Goal: Information Seeking & Learning: Check status

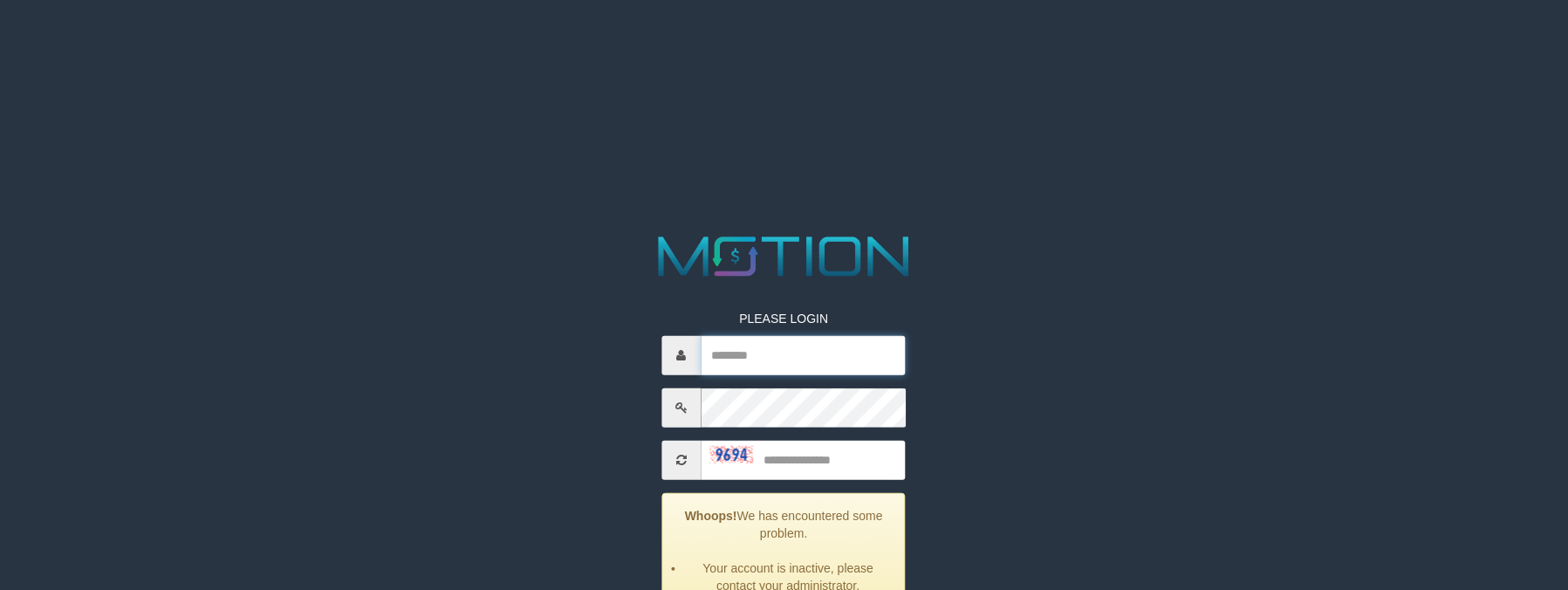
click at [763, 350] on input "text" at bounding box center [803, 355] width 204 height 39
click at [732, 346] on input "text" at bounding box center [803, 355] width 204 height 39
paste input "*********"
type input "*********"
click at [802, 468] on input "text" at bounding box center [803, 459] width 204 height 39
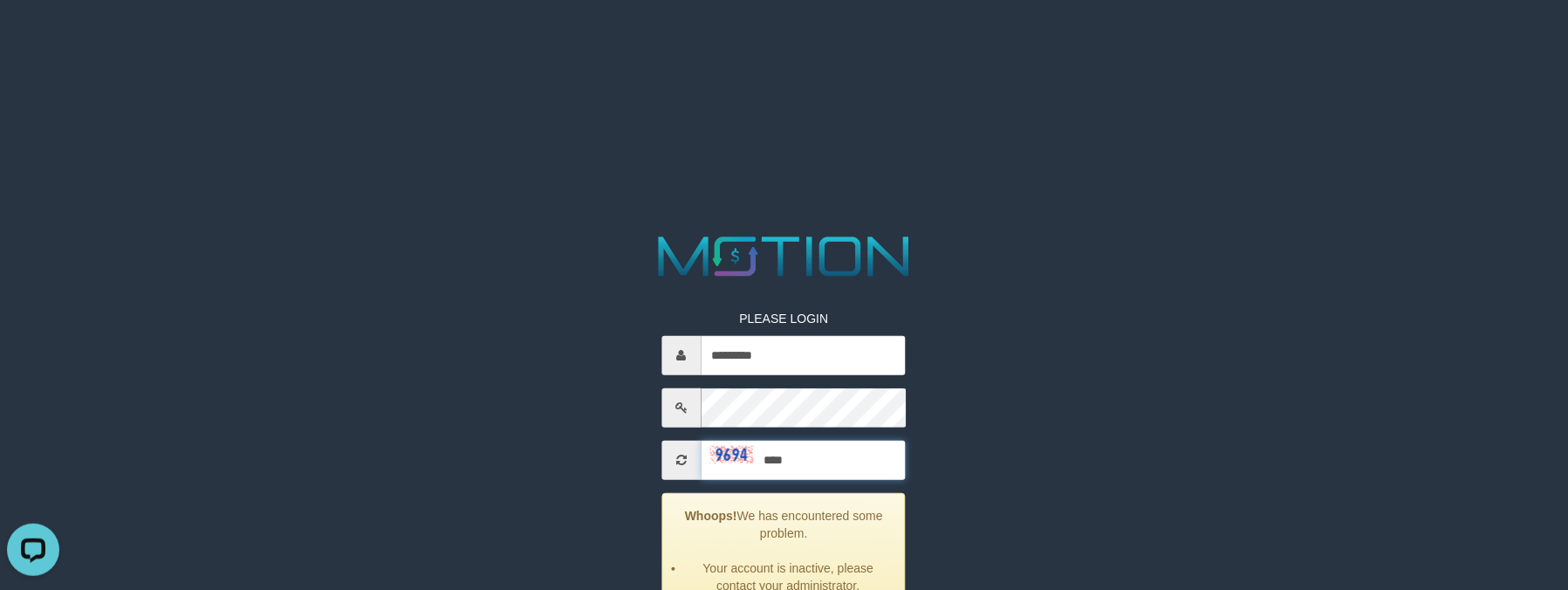
type input "****"
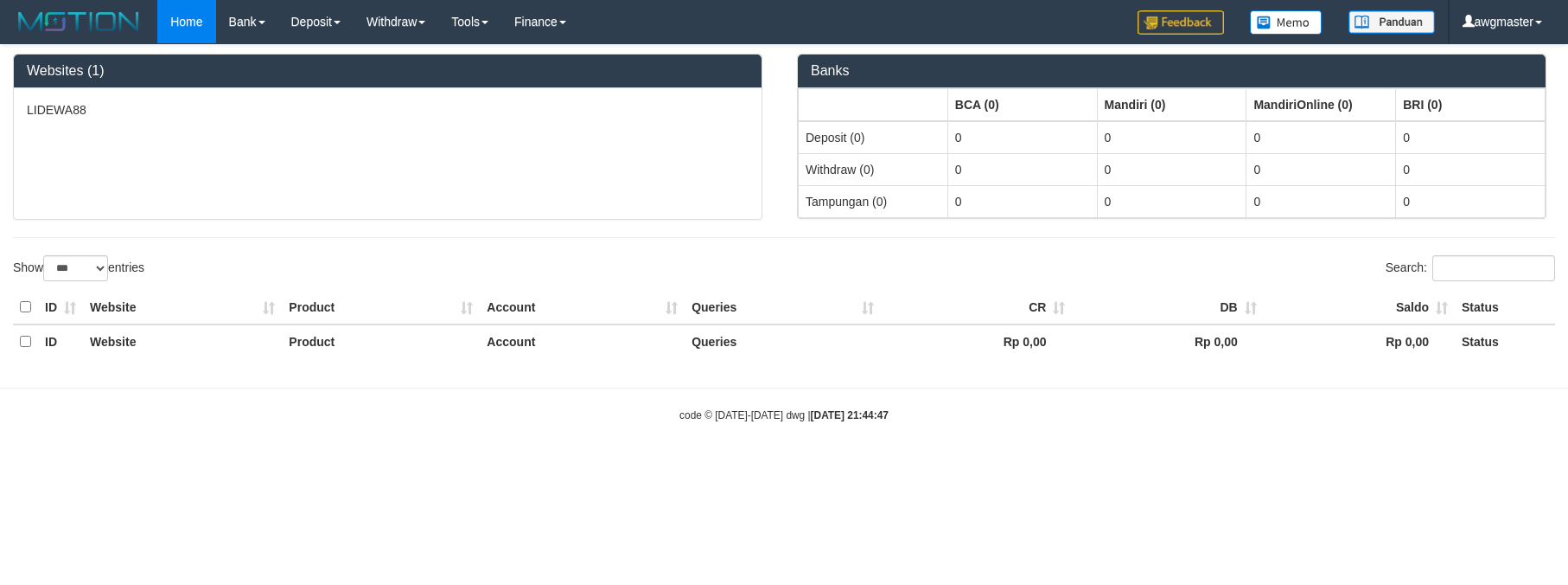
select select "***"
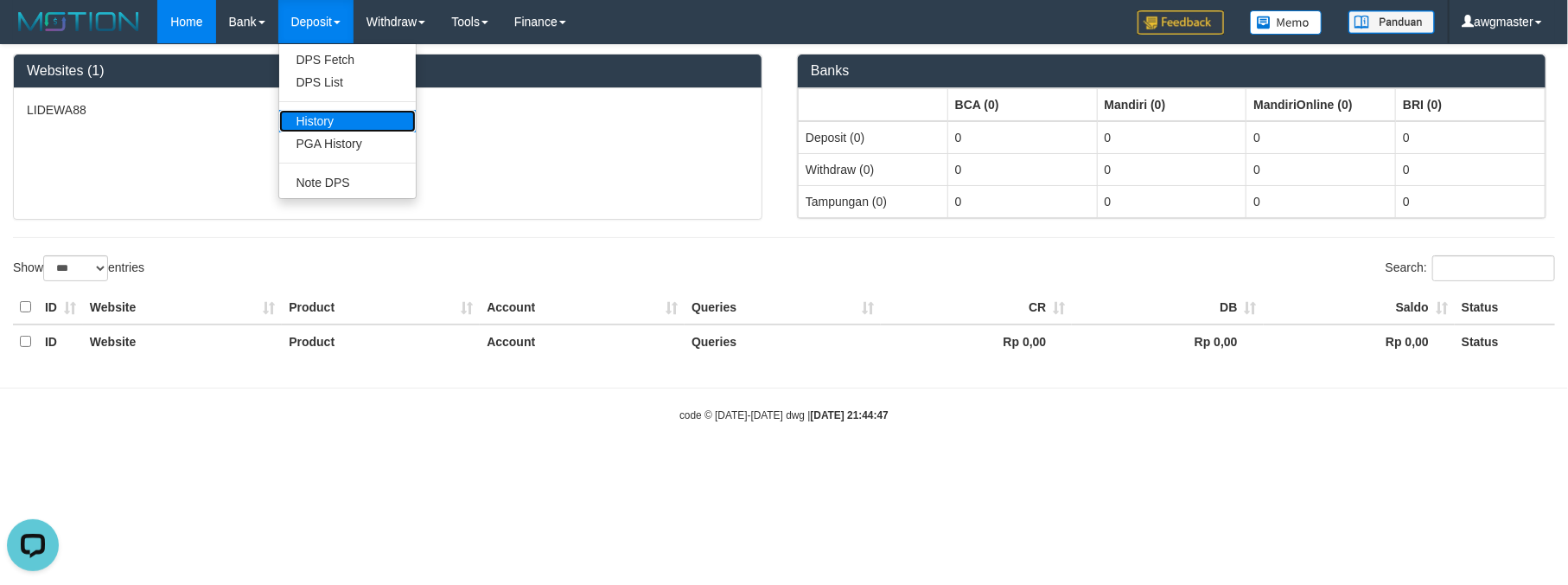
click at [328, 127] on link "History" at bounding box center [347, 121] width 136 height 23
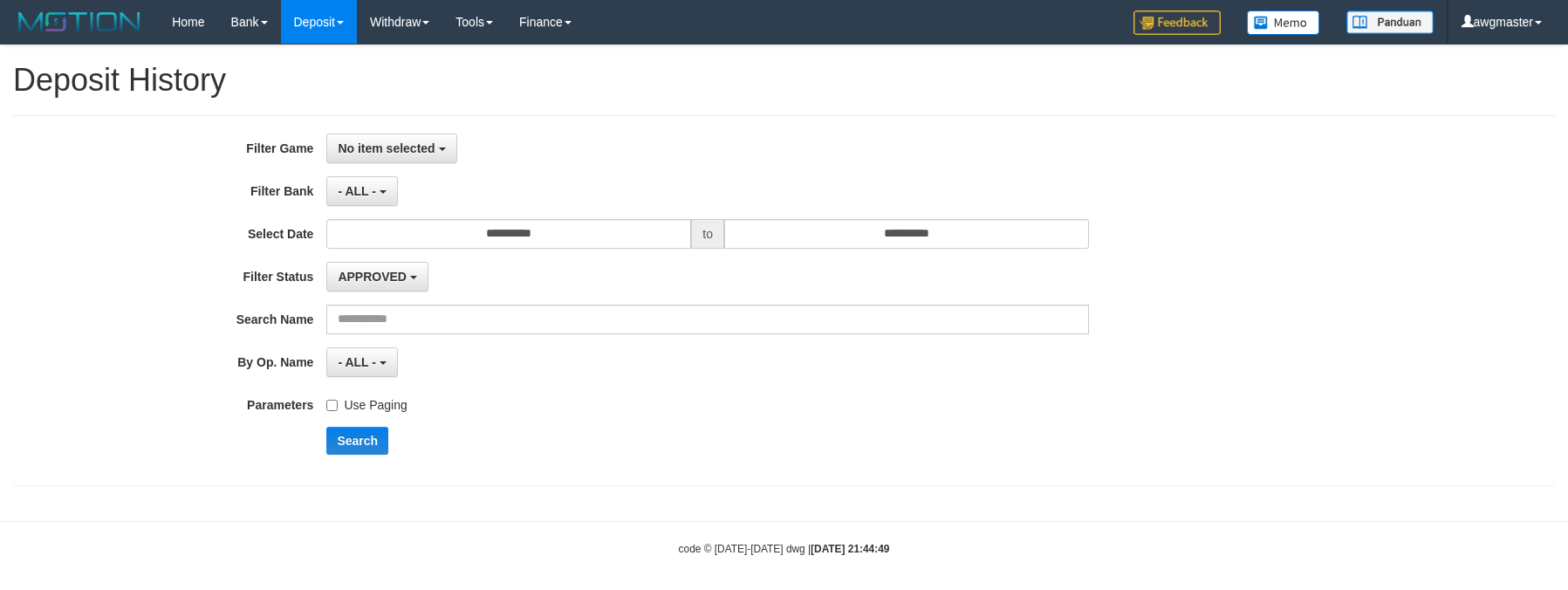
select select
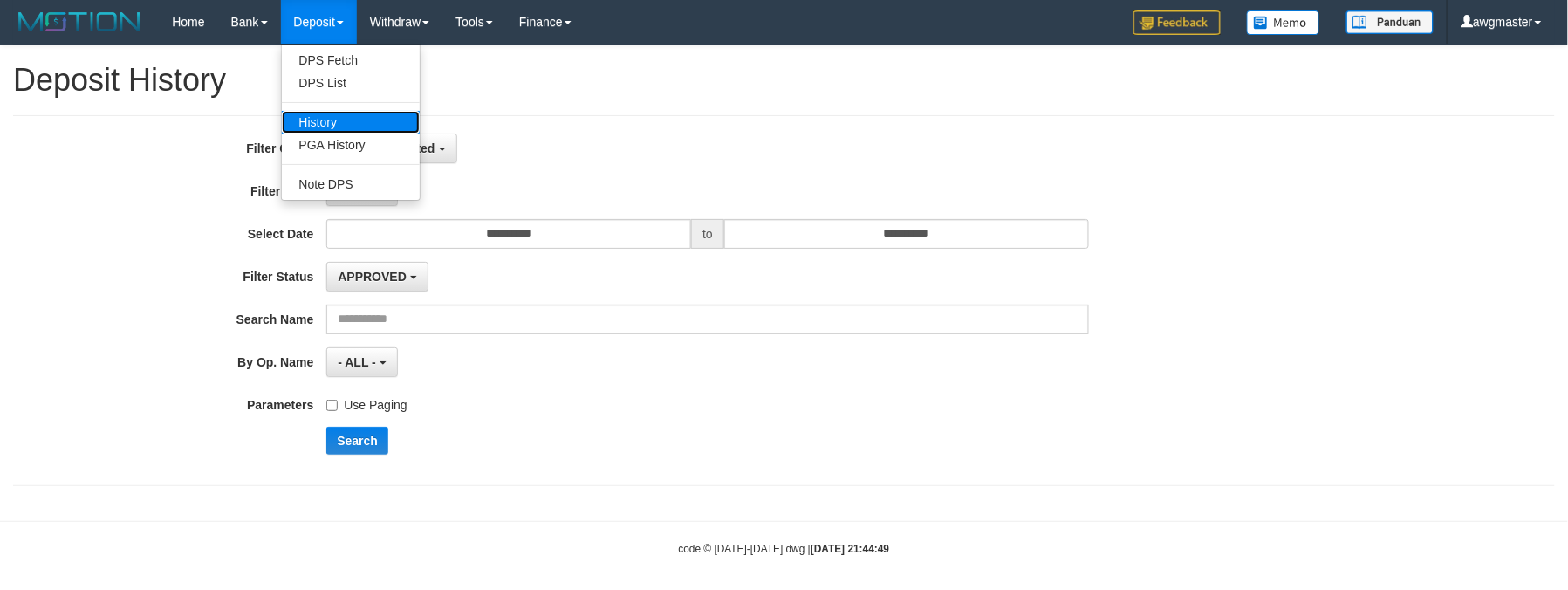
click at [349, 132] on link "History" at bounding box center [350, 122] width 138 height 23
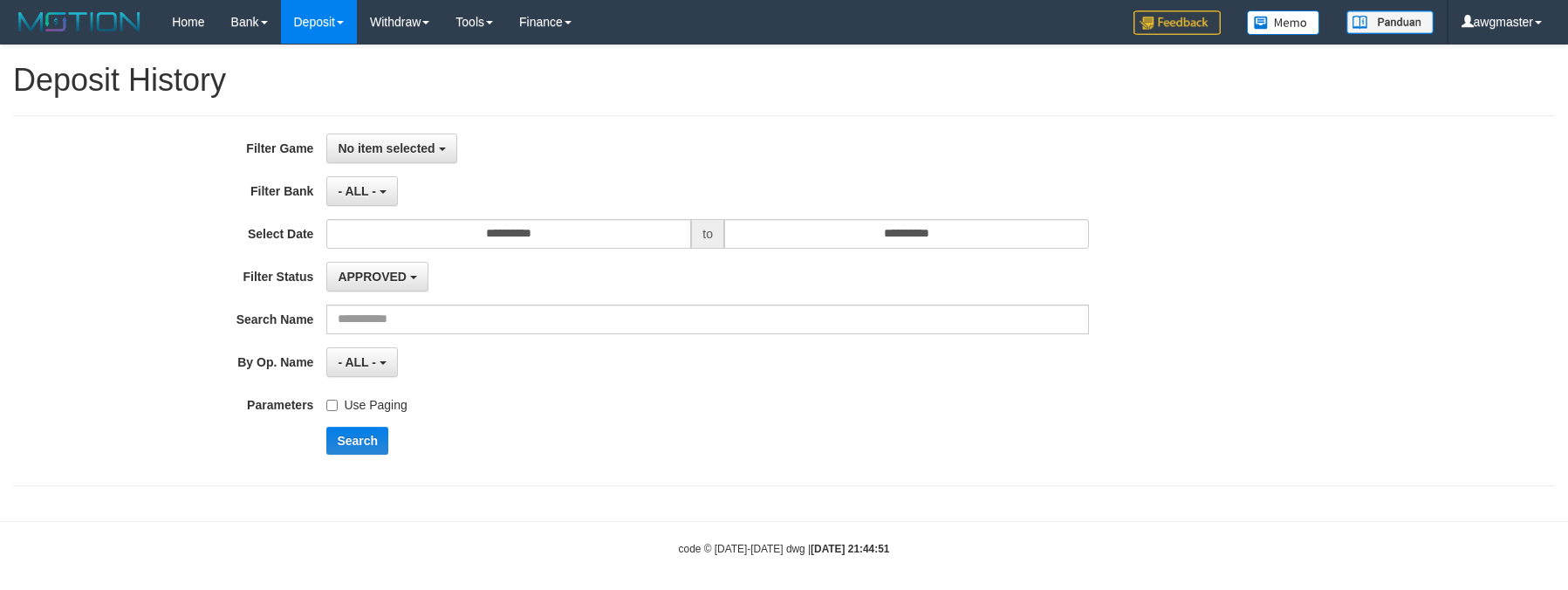
select select
click at [329, 35] on link "Deposit" at bounding box center [318, 22] width 75 height 44
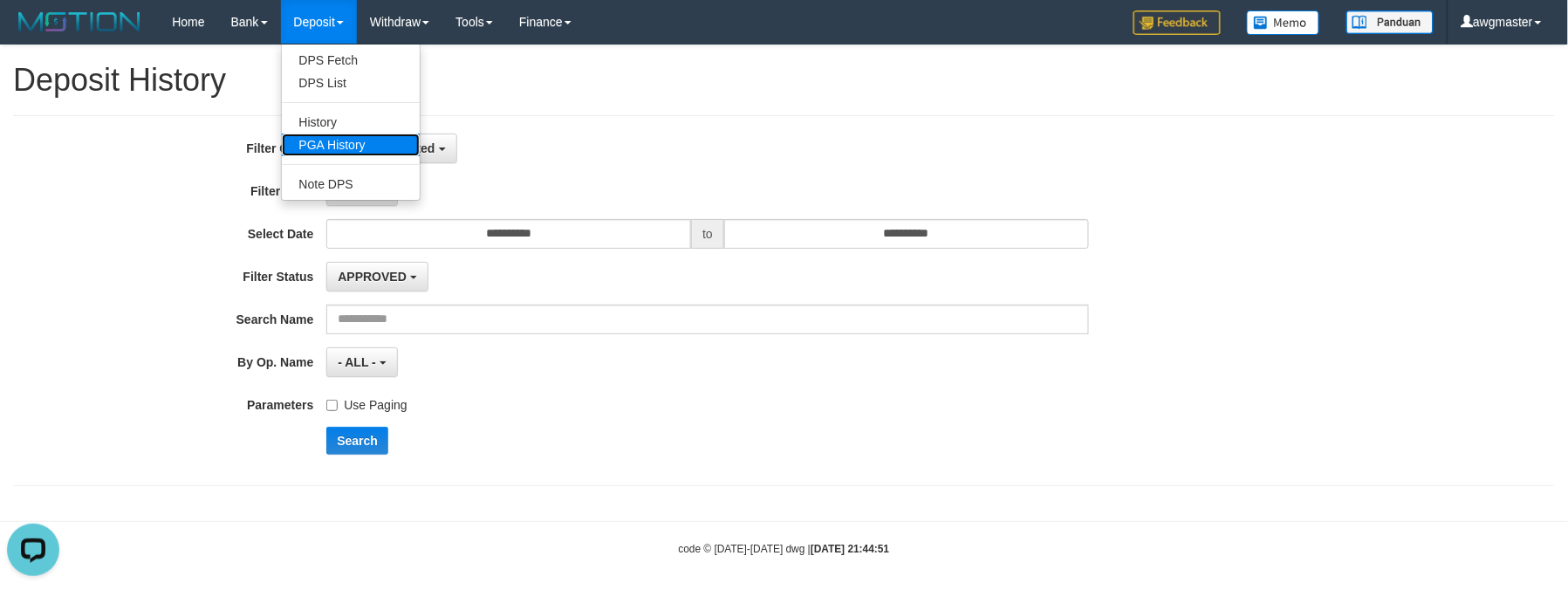
click at [344, 140] on link "PGA History" at bounding box center [350, 145] width 138 height 23
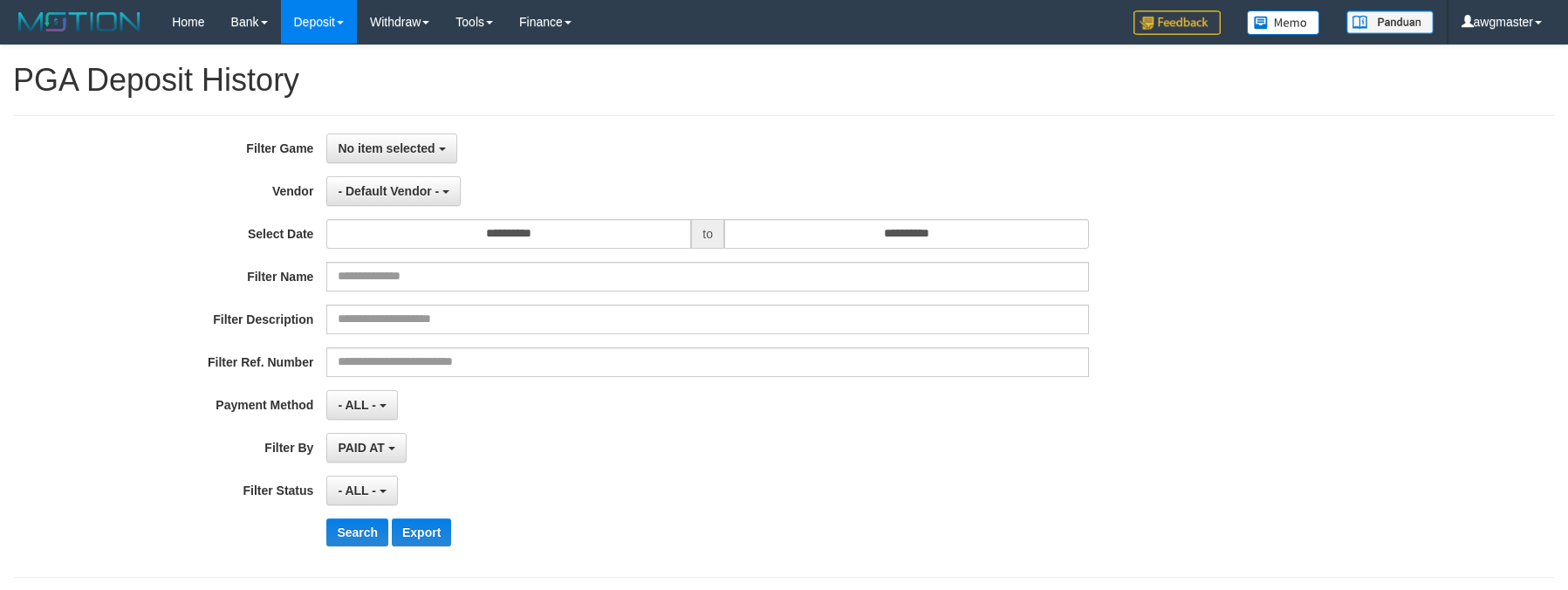
select select
select select "**"
click at [420, 150] on span "No item selected" at bounding box center [386, 148] width 96 height 14
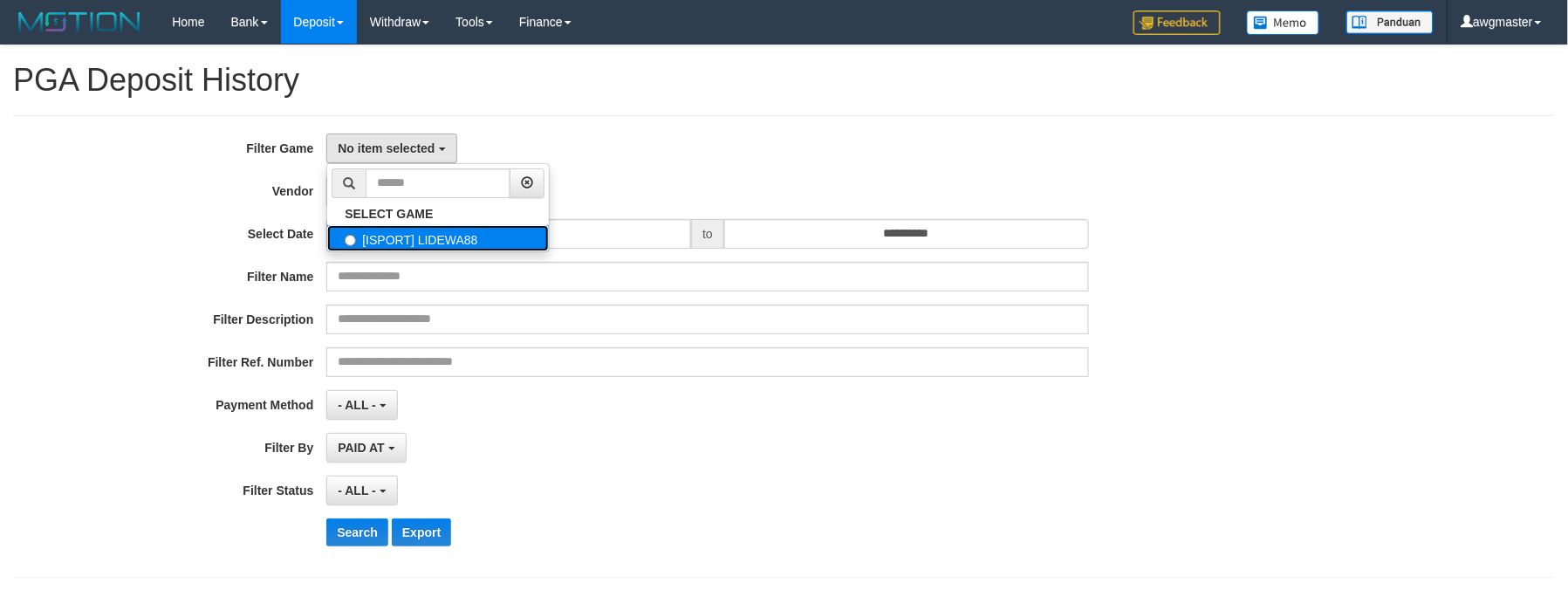
click at [416, 239] on label "[ISPORT] LIDEWA88" at bounding box center [438, 238] width 222 height 26
select select "***"
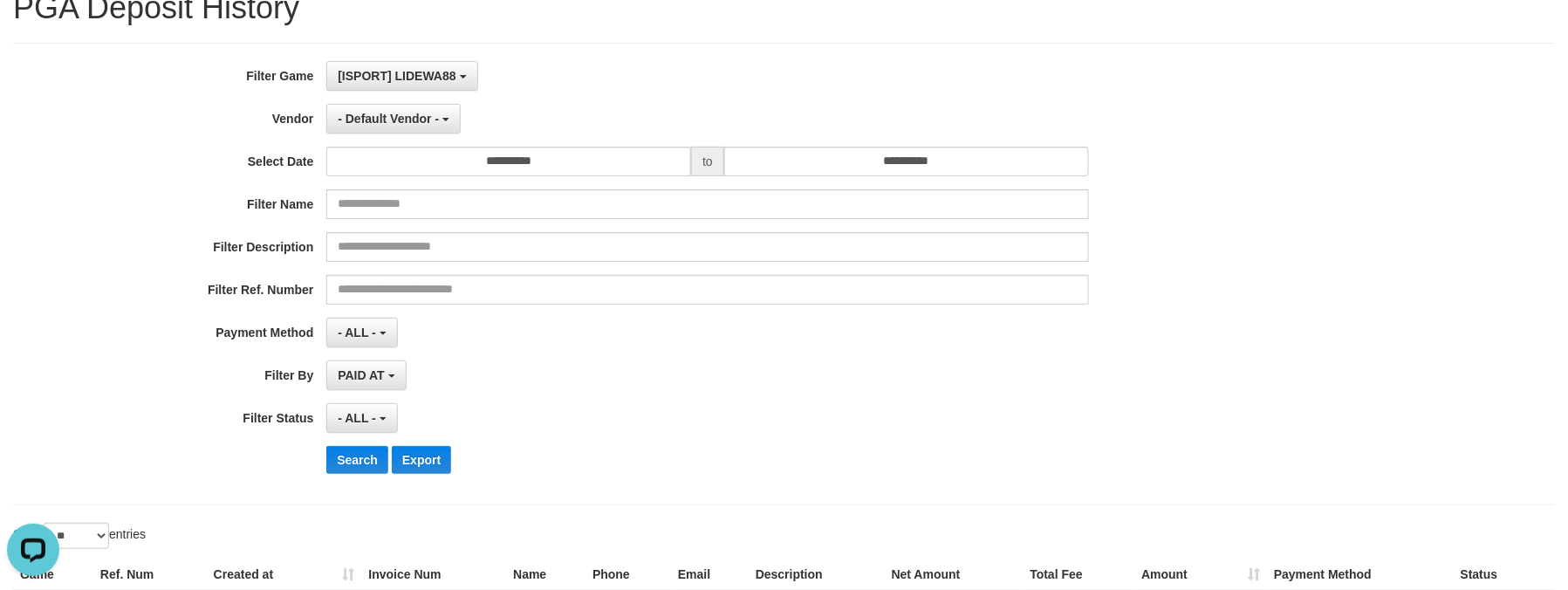
scroll to position [194, 0]
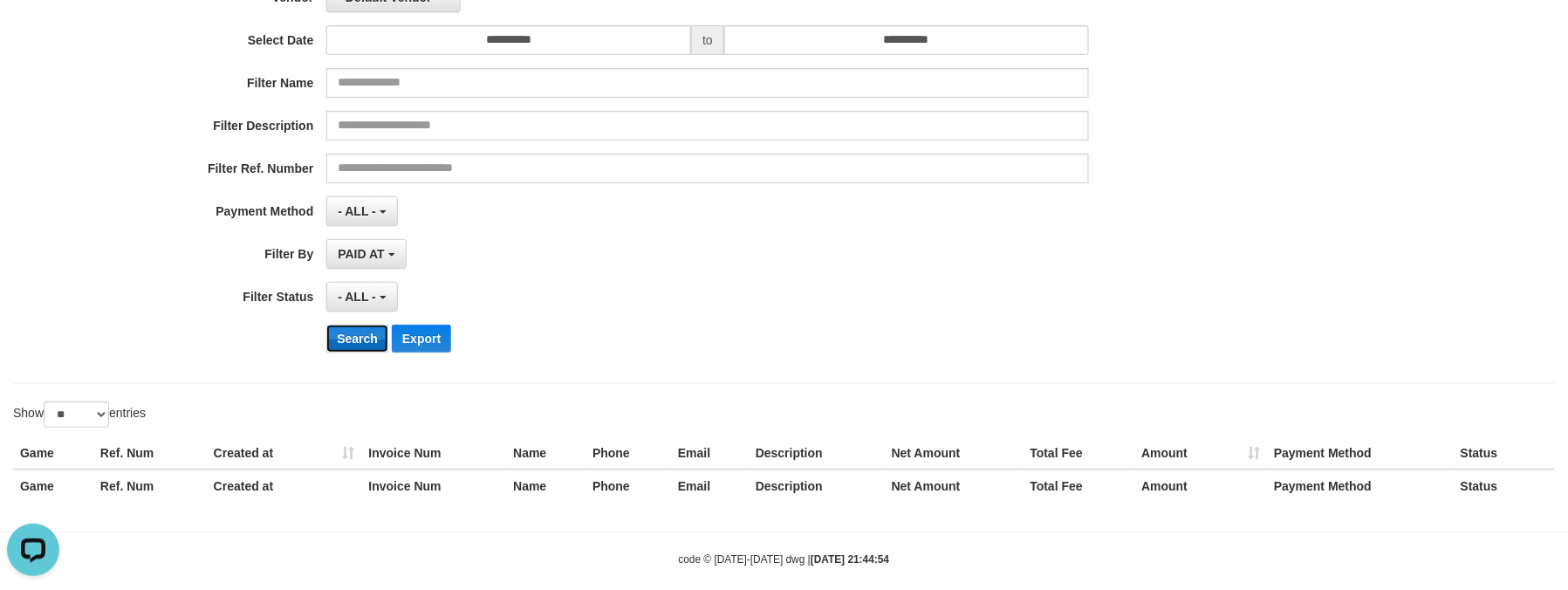
click at [361, 343] on button "Search" at bounding box center [357, 338] width 62 height 28
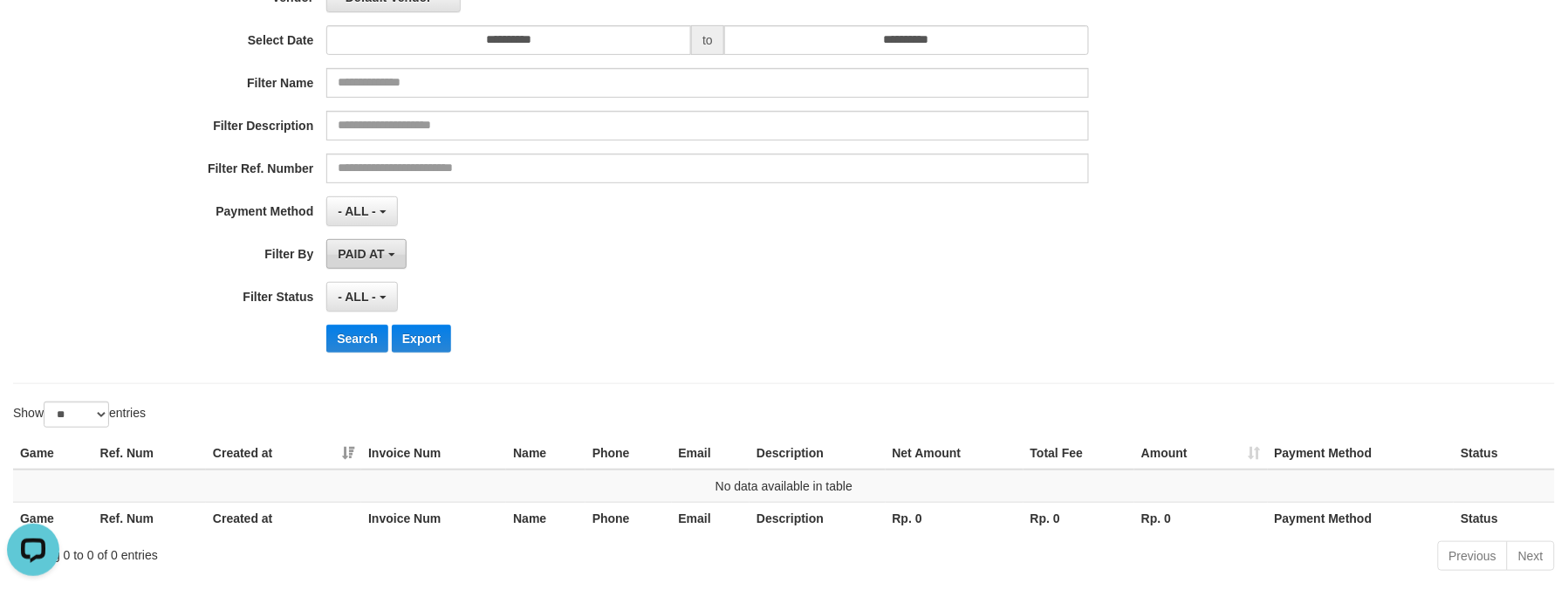
click at [384, 257] on span "PAID AT" at bounding box center [361, 254] width 46 height 14
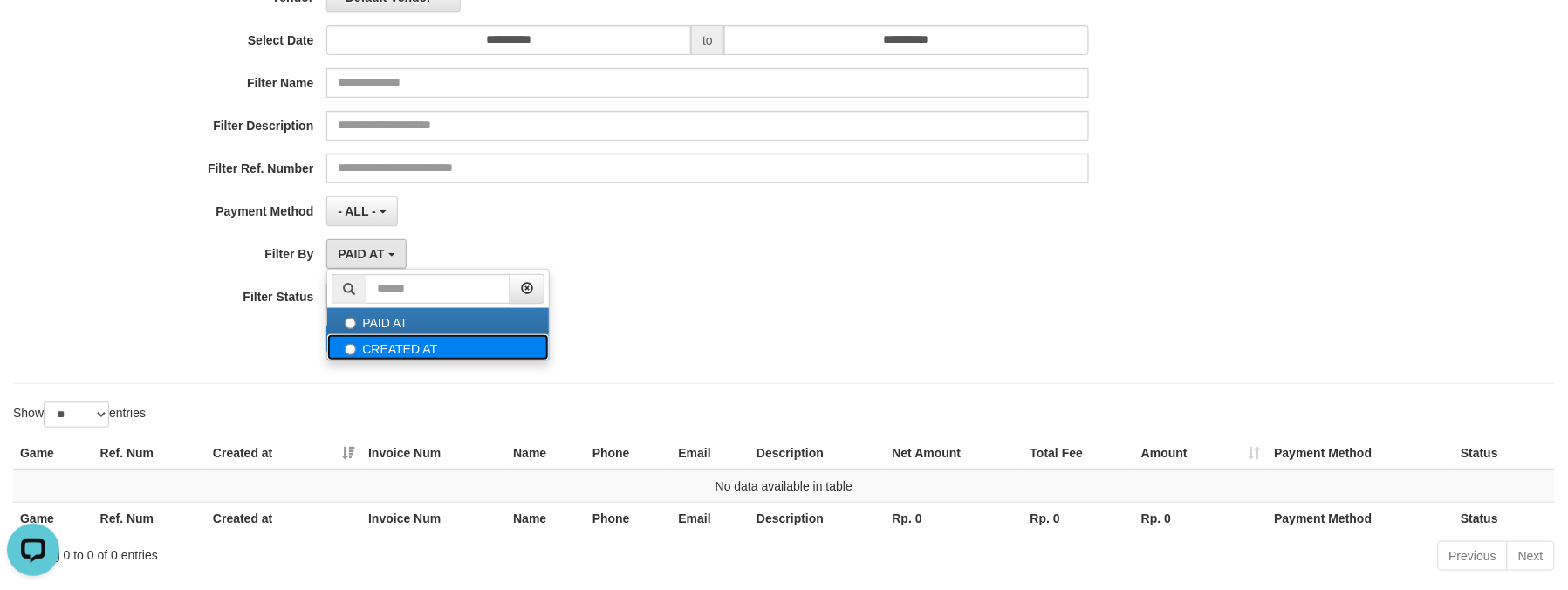
click at [382, 343] on label "CREATED AT" at bounding box center [438, 347] width 222 height 26
select select "*"
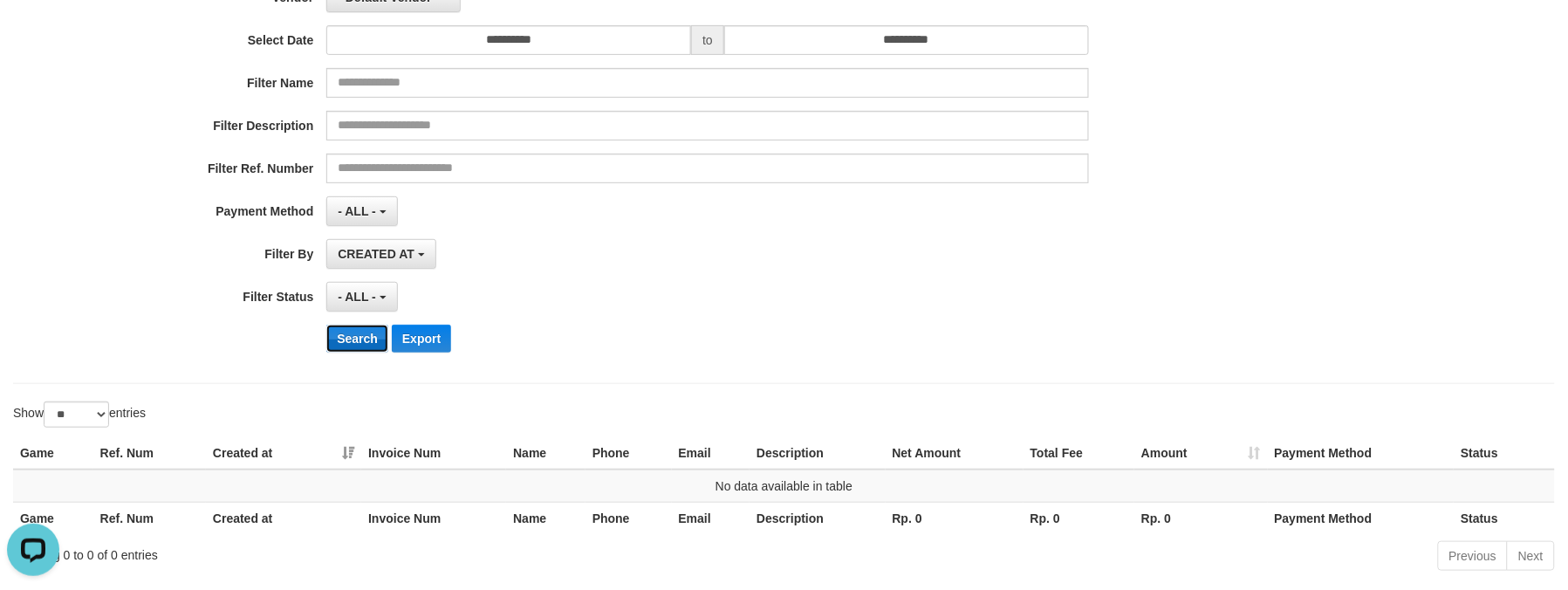
click at [348, 338] on button "Search" at bounding box center [357, 338] width 62 height 28
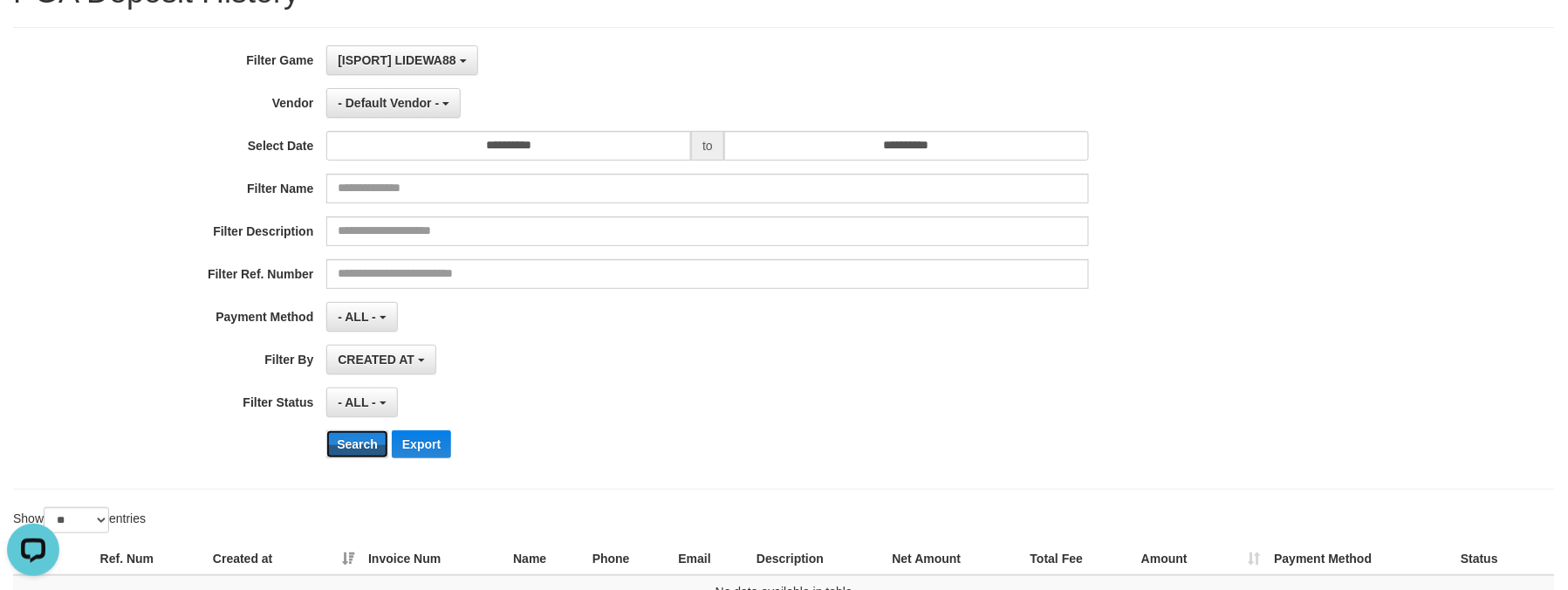
scroll to position [0, 0]
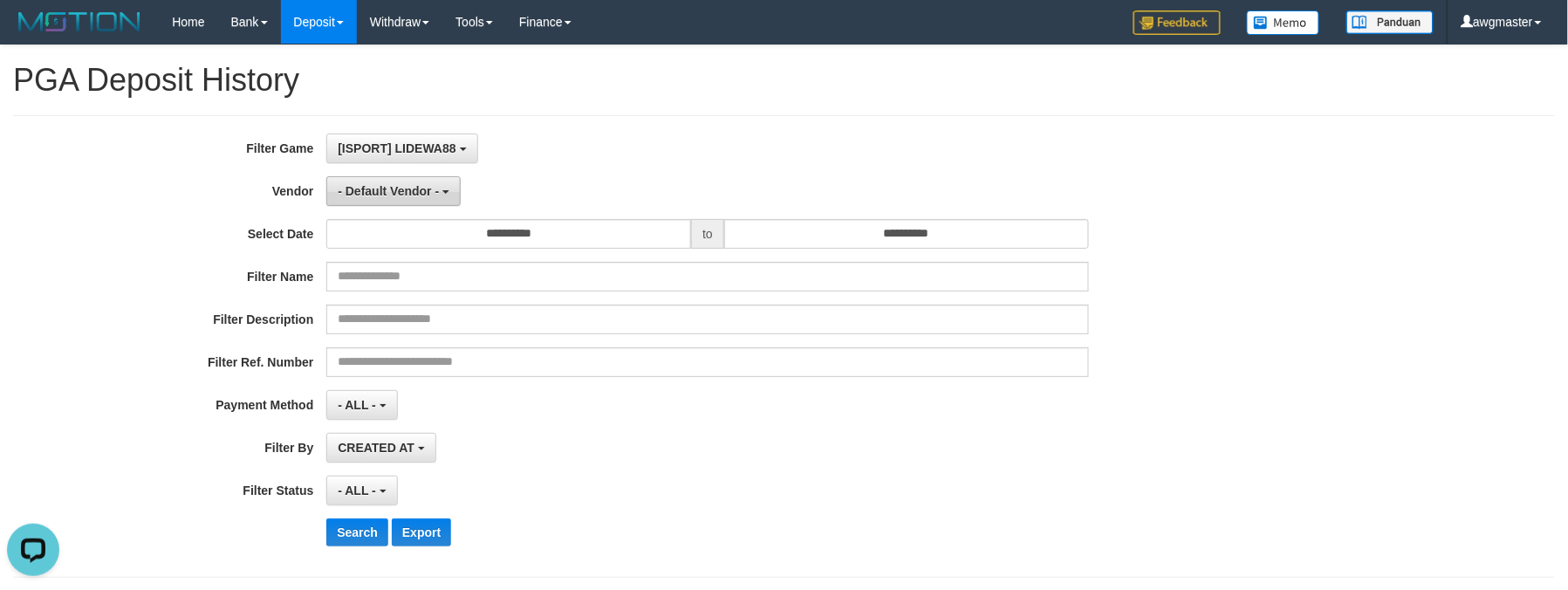
click at [419, 195] on span "- Default Vendor -" at bounding box center [389, 191] width 101 height 14
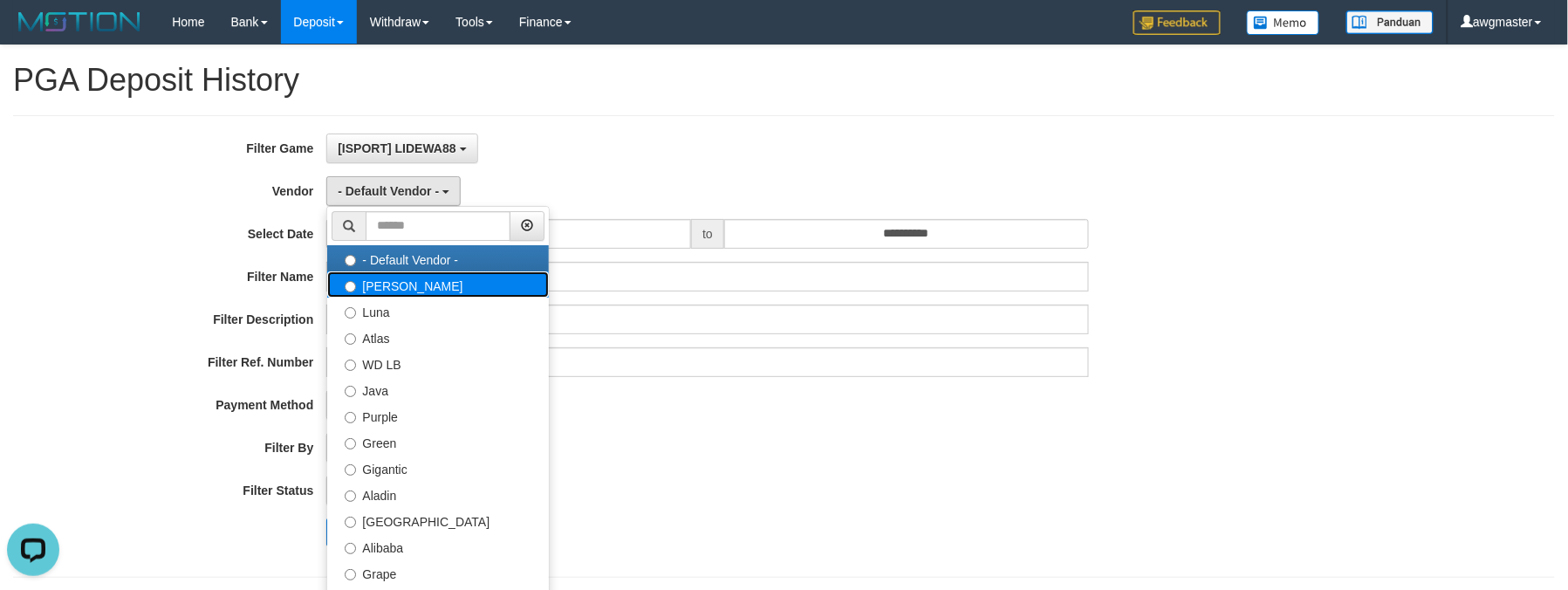
click at [402, 284] on label "Lucy" at bounding box center [438, 284] width 222 height 26
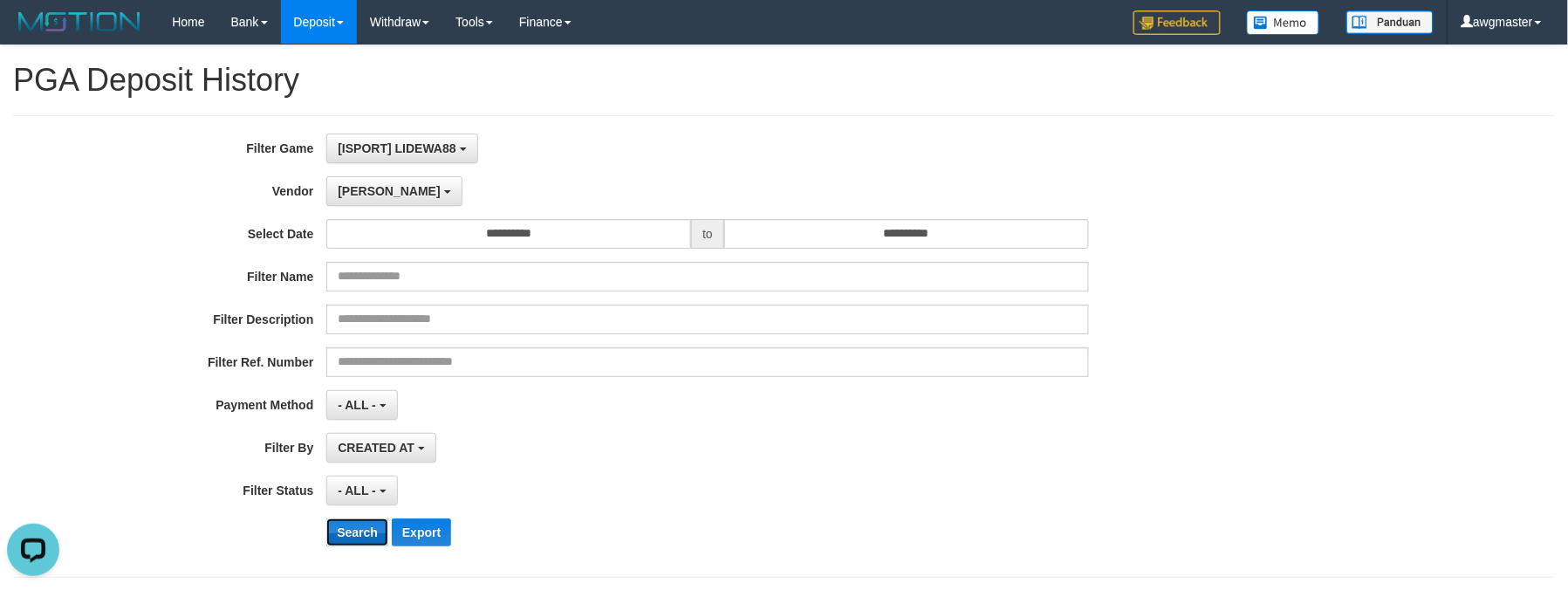
drag, startPoint x: 351, startPoint y: 533, endPoint x: 541, endPoint y: 502, distance: 192.5
click at [353, 534] on button "Search" at bounding box center [357, 532] width 62 height 28
click at [394, 143] on span "[ISPORT] LIDEWA88" at bounding box center [396, 148] width 117 height 14
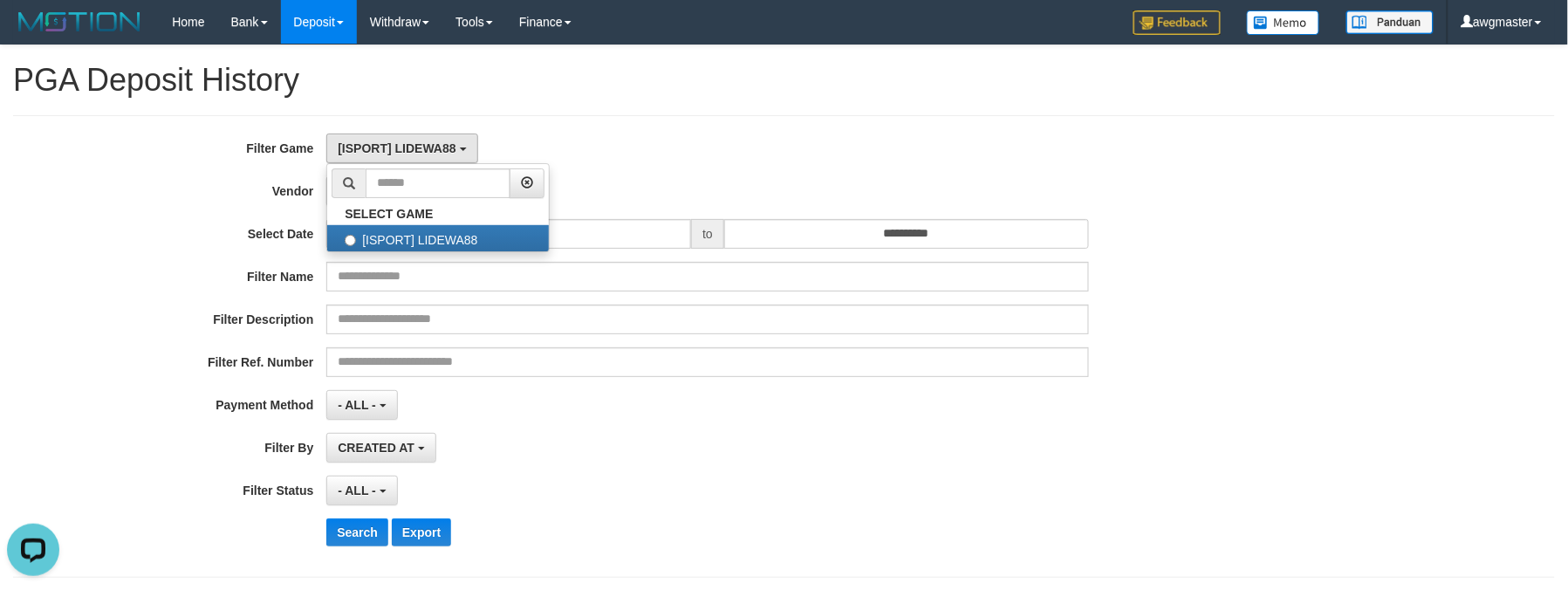
click at [865, 164] on div "**********" at bounding box center [653, 347] width 1306 height 426
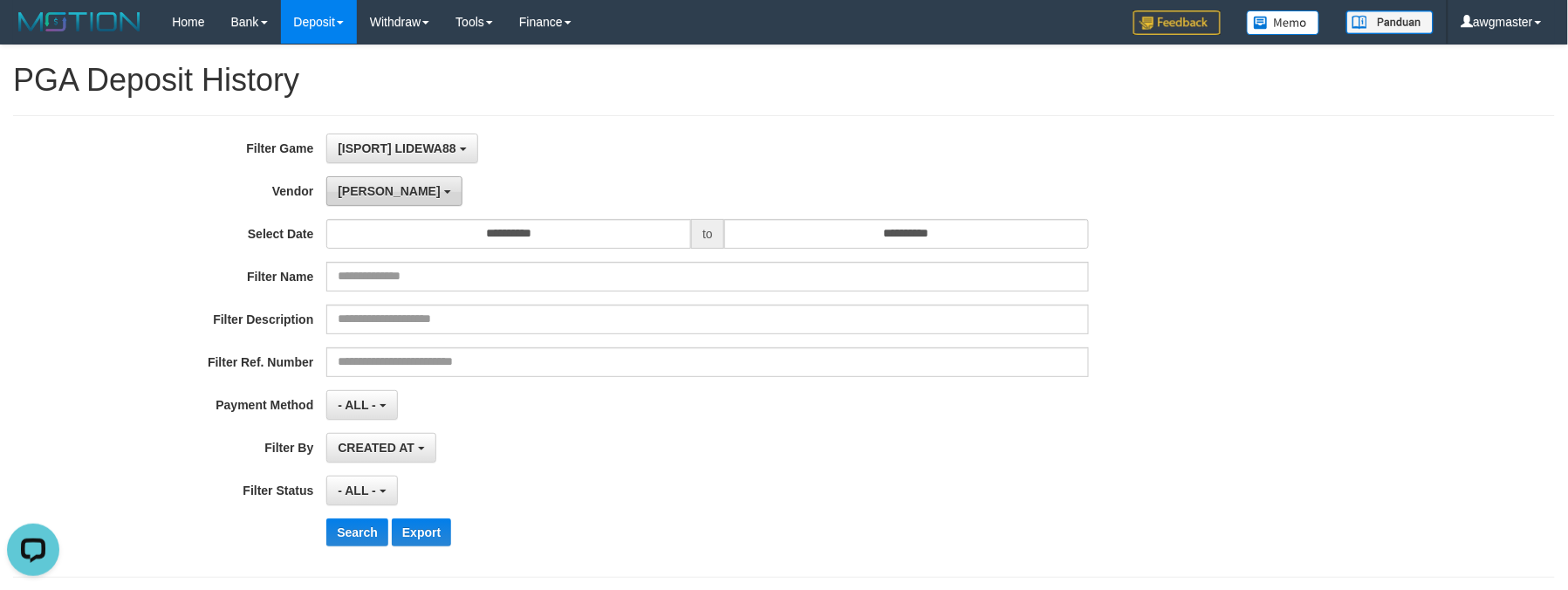
click at [361, 185] on span "Lucy" at bounding box center [389, 191] width 102 height 14
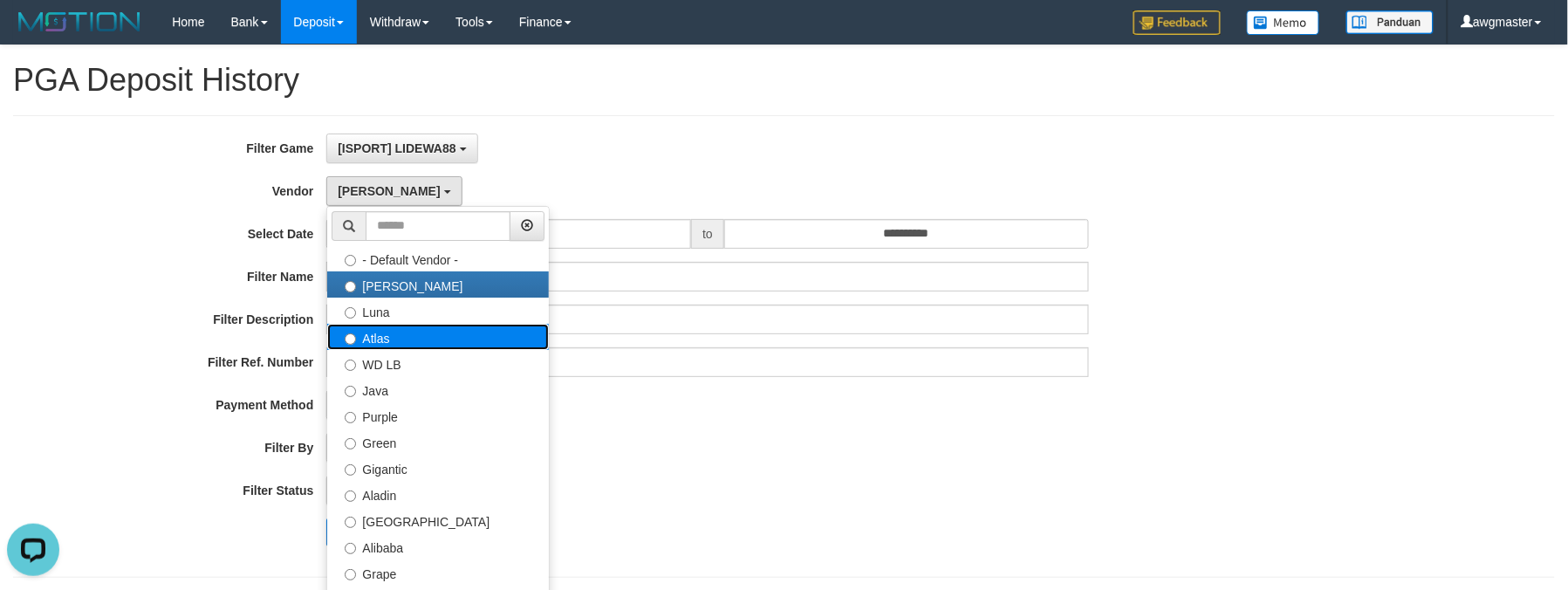
click at [398, 340] on label "Atlas" at bounding box center [438, 336] width 222 height 26
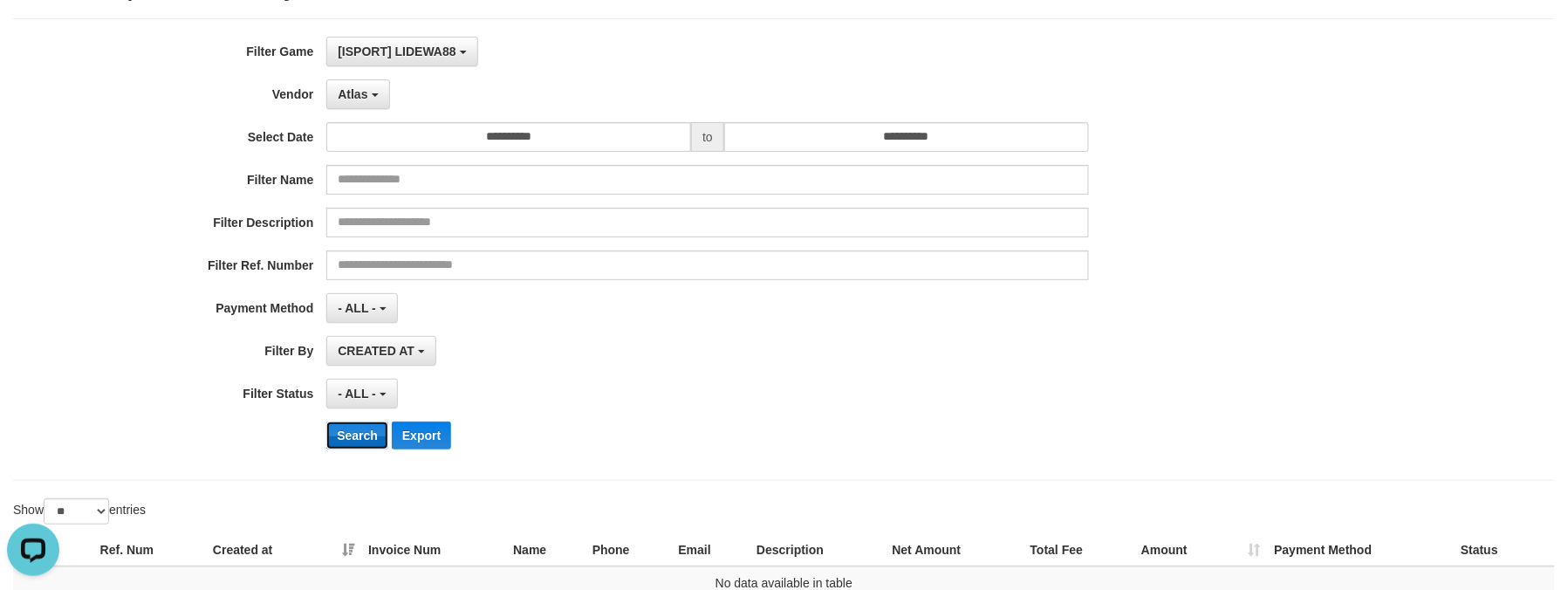
click at [369, 438] on button "Search" at bounding box center [357, 434] width 62 height 28
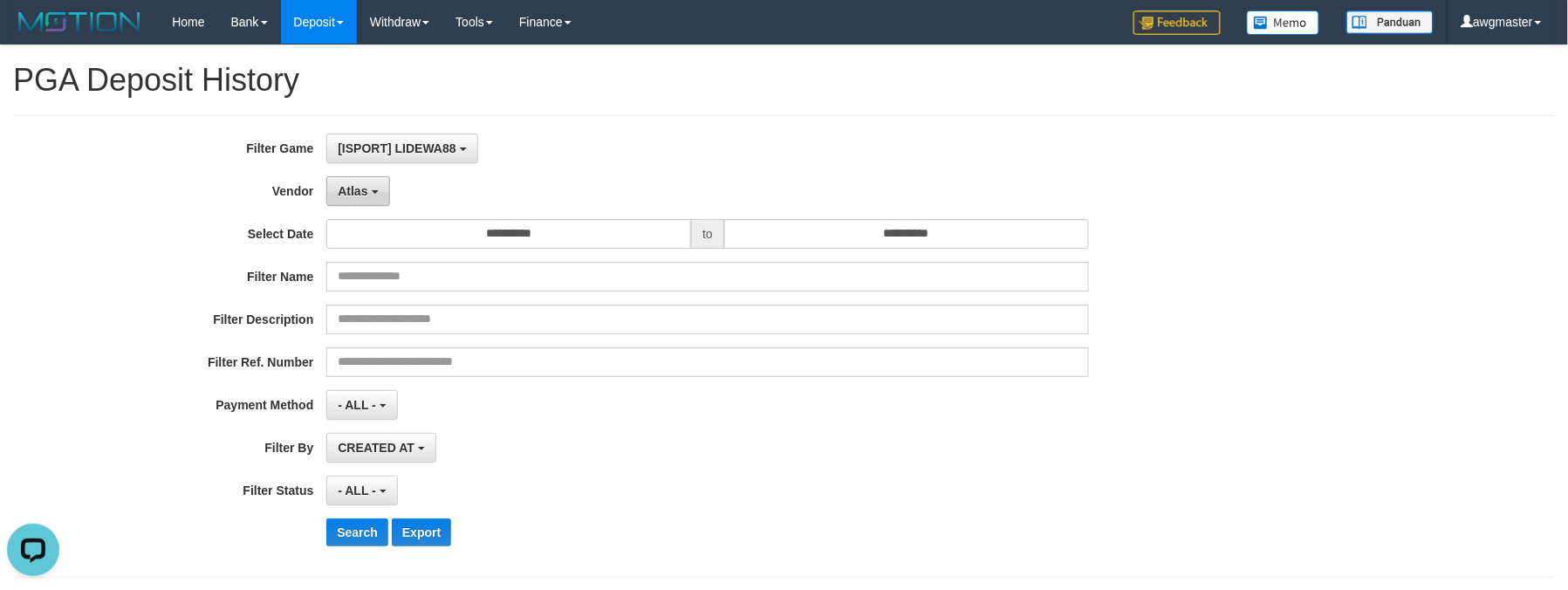
click at [363, 196] on span "Atlas" at bounding box center [352, 191] width 30 height 14
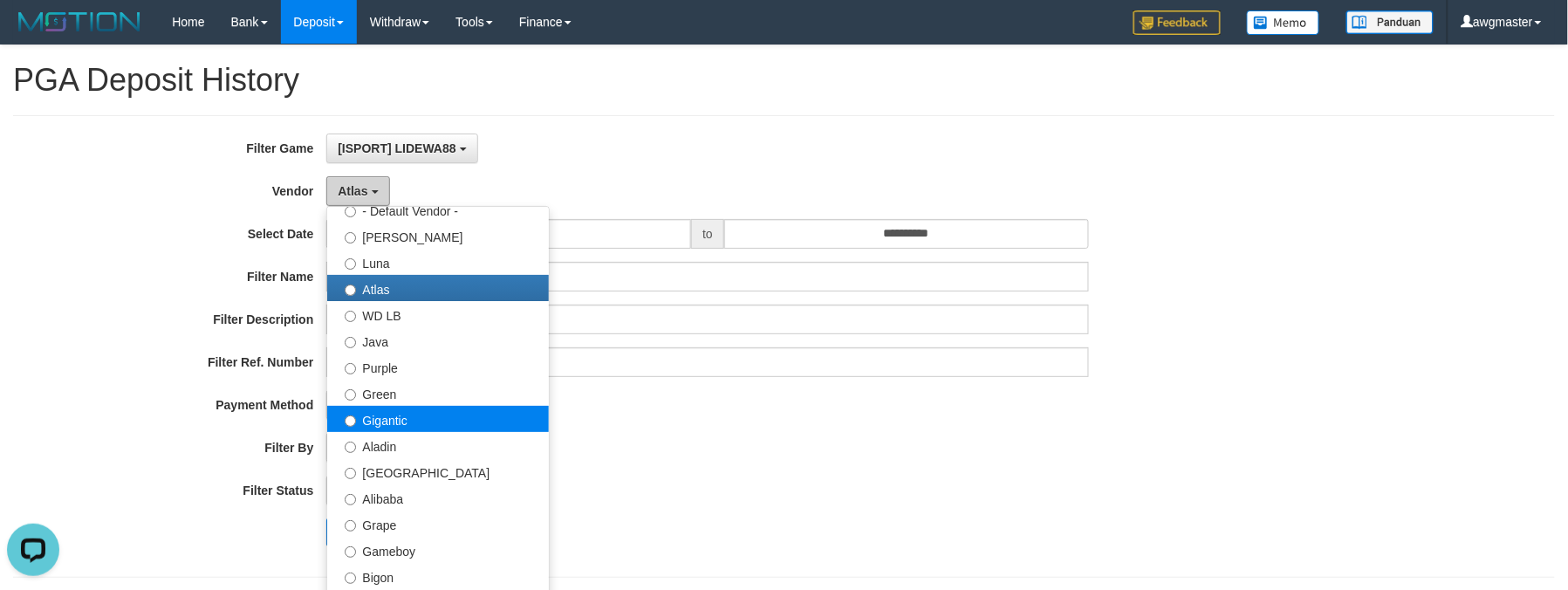
scroll to position [96, 0]
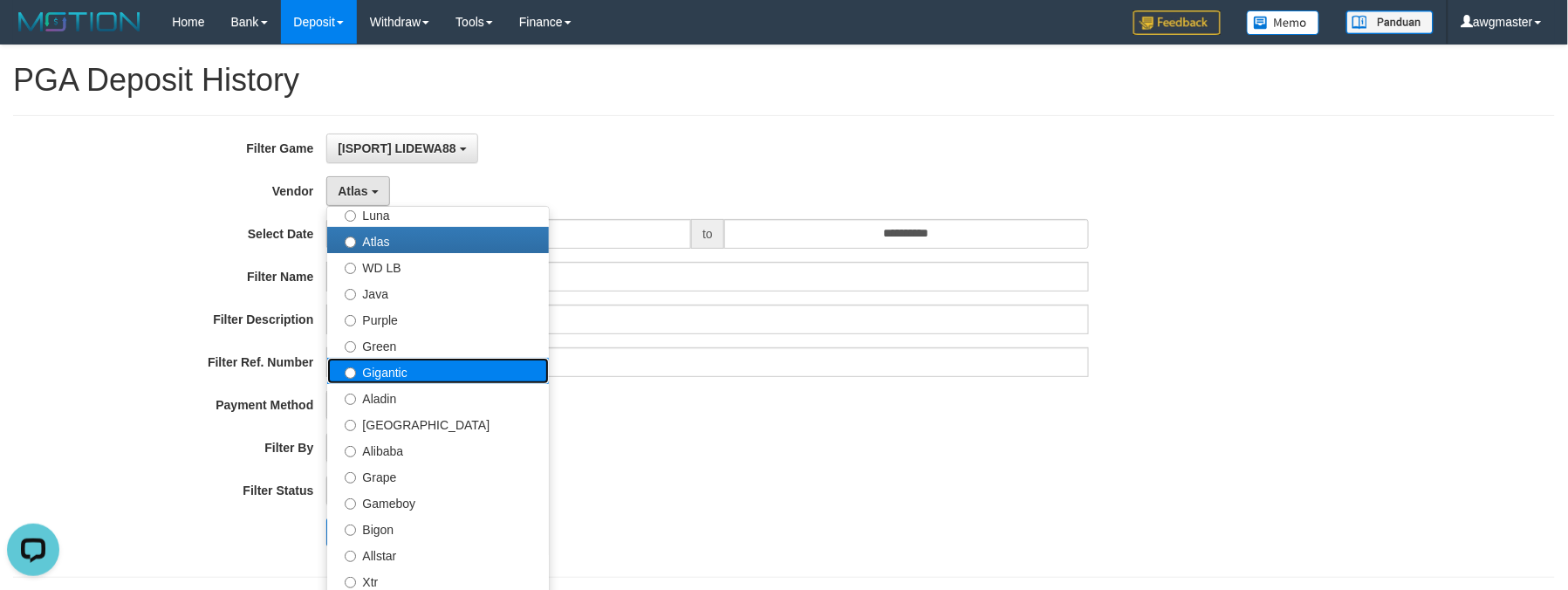
click at [389, 376] on label "Gigantic" at bounding box center [438, 370] width 222 height 26
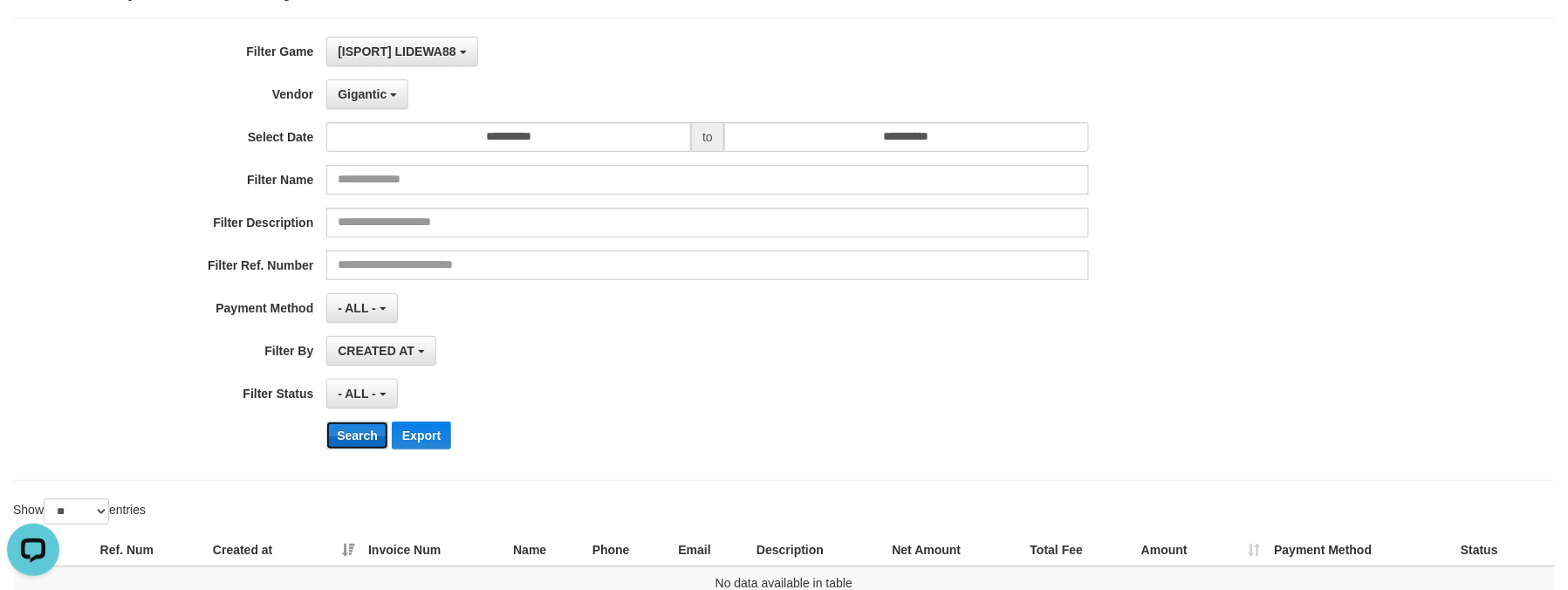
click at [350, 438] on button "Search" at bounding box center [357, 434] width 62 height 28
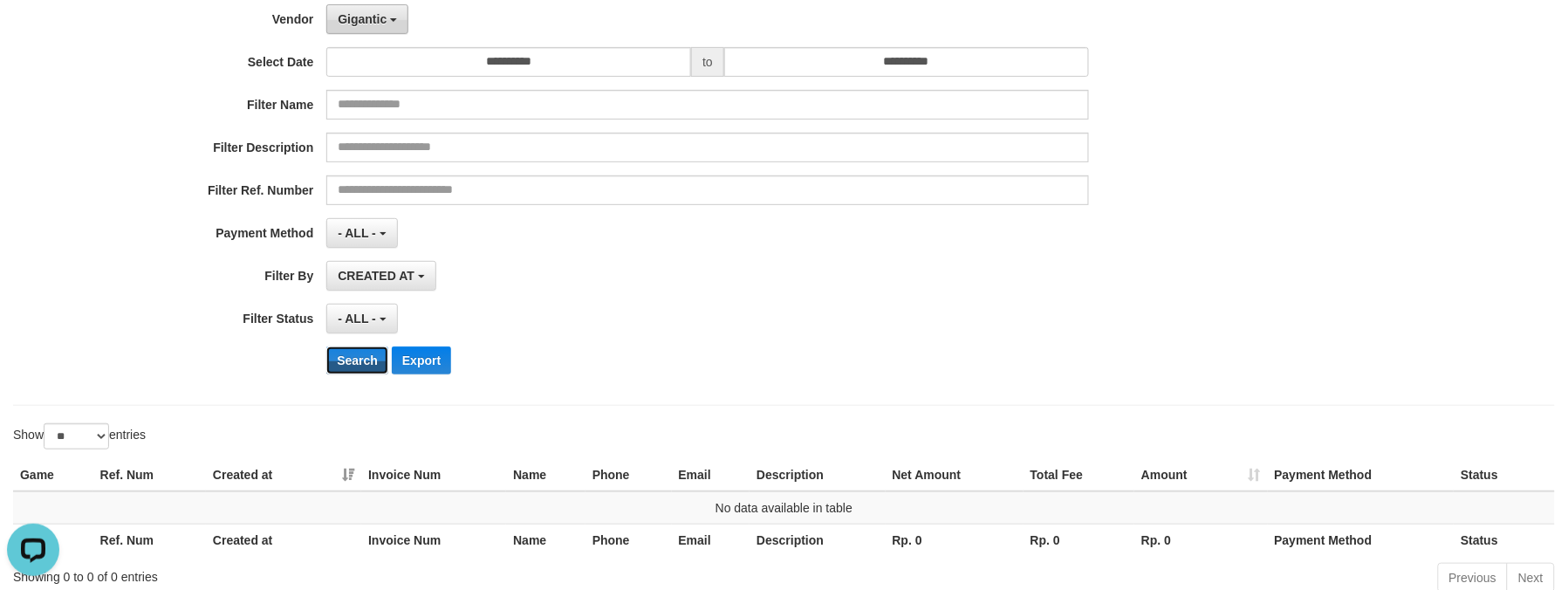
scroll to position [0, 0]
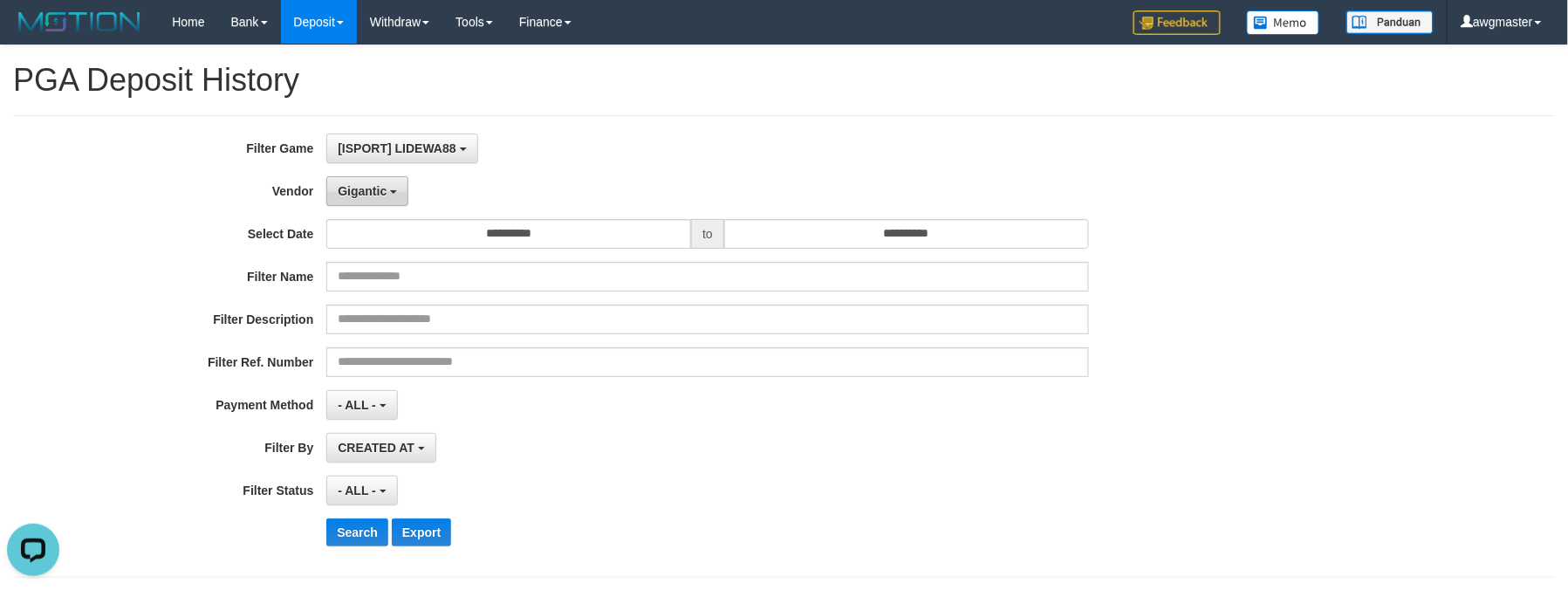
click at [384, 195] on span "Gigantic" at bounding box center [362, 191] width 49 height 14
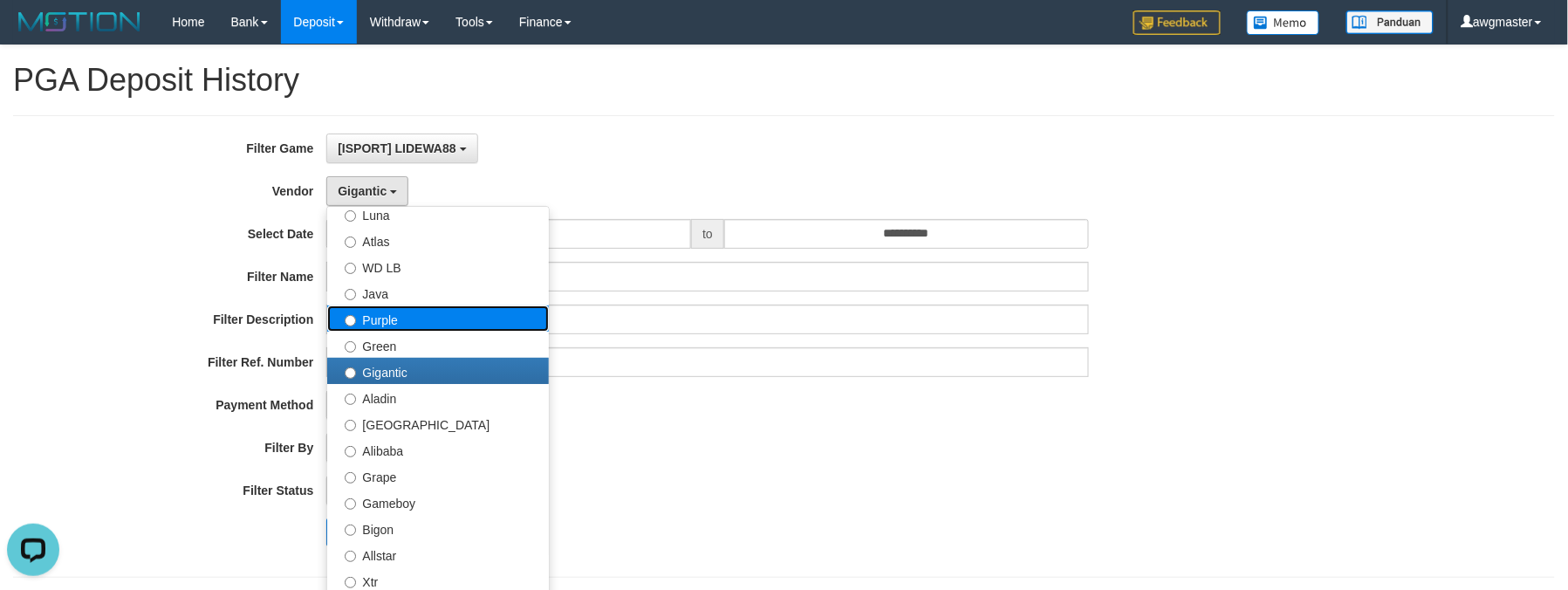
click at [413, 324] on label "Purple" at bounding box center [438, 318] width 222 height 26
select select "**********"
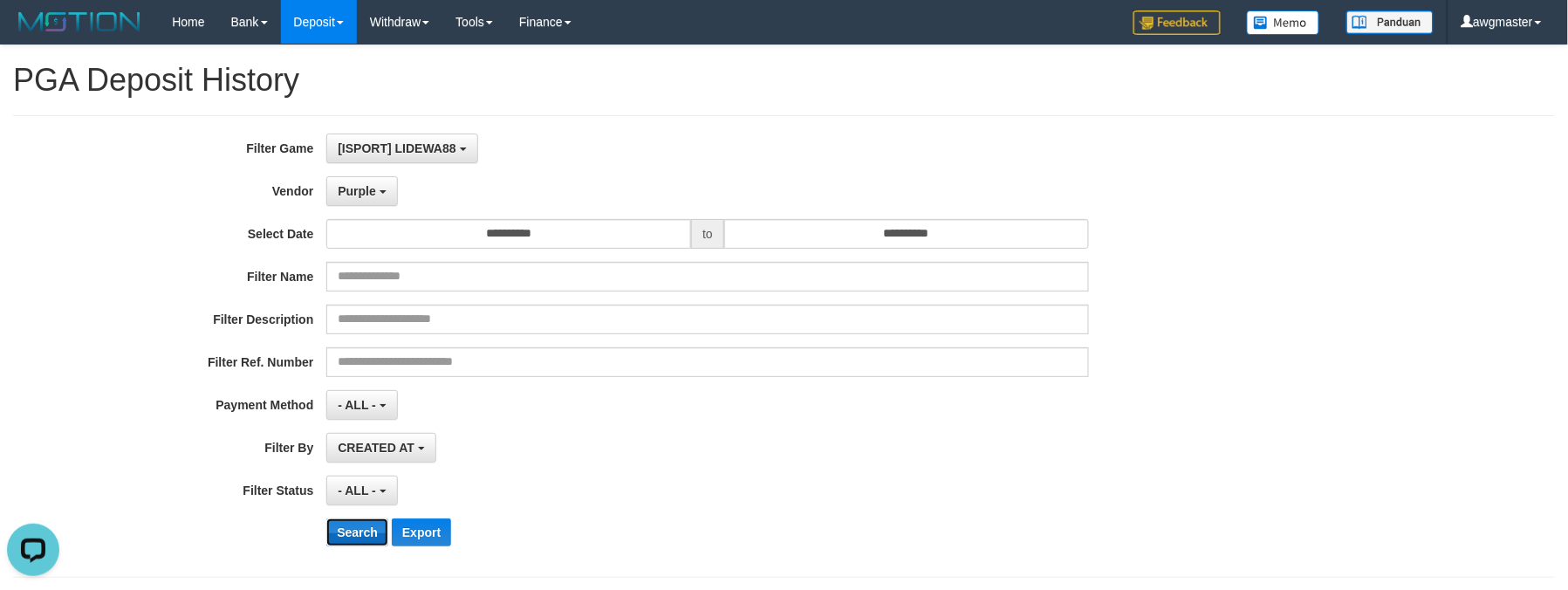
click at [354, 530] on button "Search" at bounding box center [357, 532] width 62 height 28
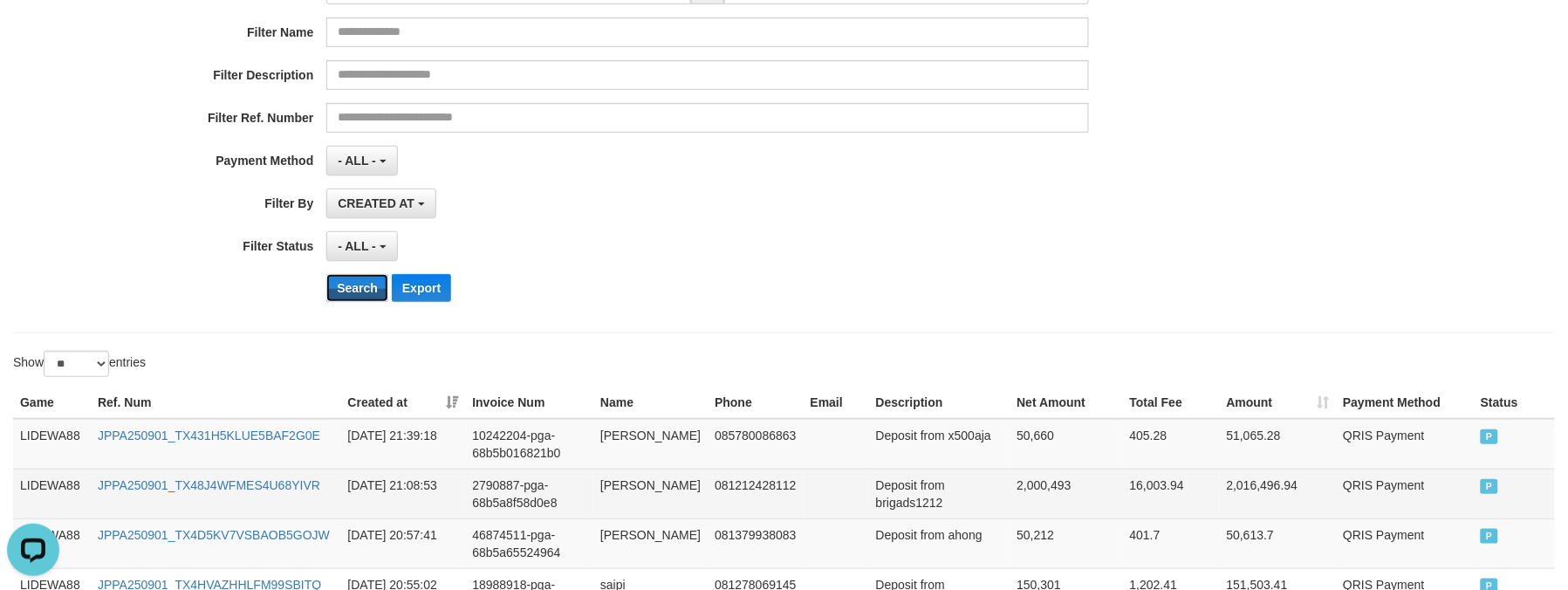
scroll to position [290, 0]
